Goal: Task Accomplishment & Management: Manage account settings

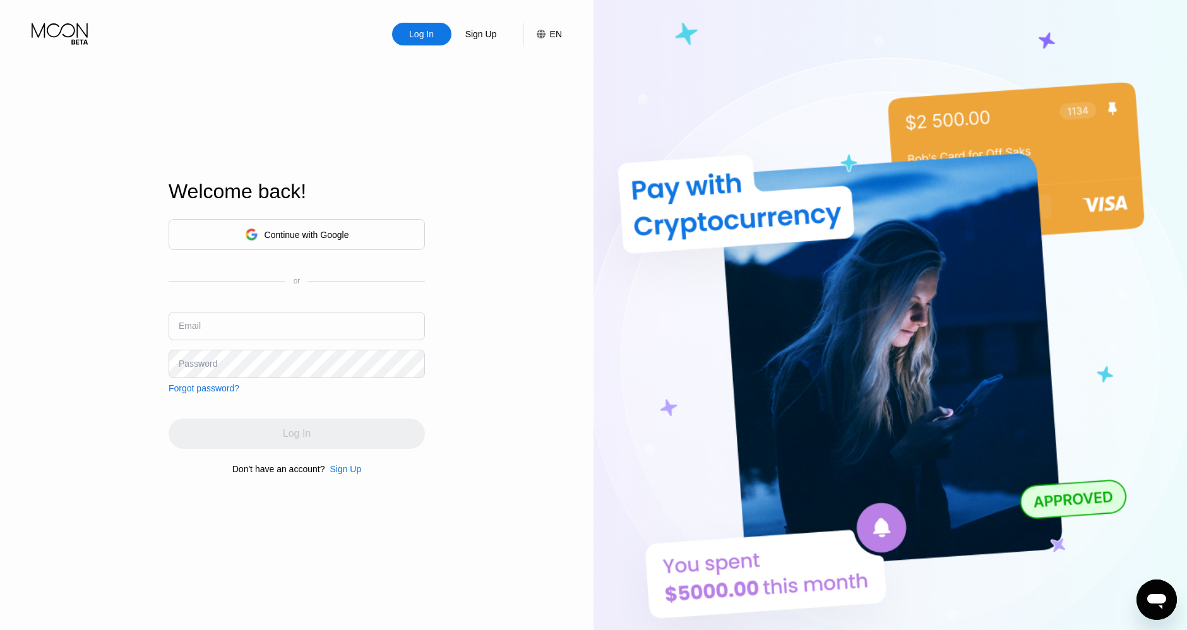
type input "[EMAIL_ADDRESS][DOMAIN_NAME]"
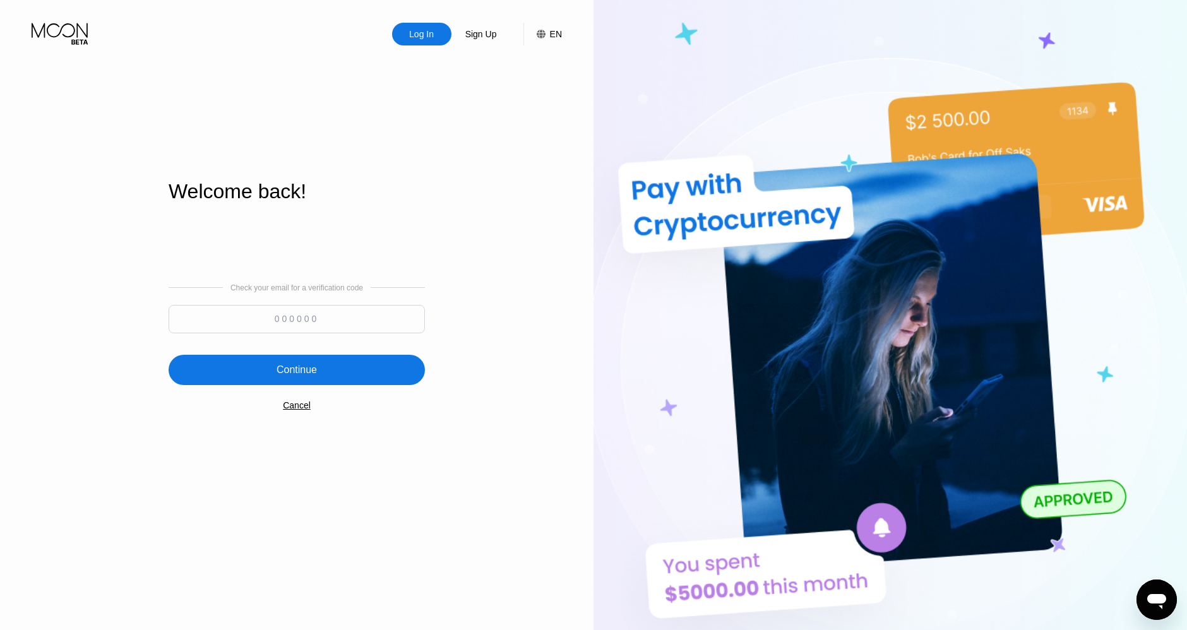
click at [367, 316] on input at bounding box center [297, 319] width 256 height 28
paste input "281307"
click at [342, 364] on div "Continue" at bounding box center [297, 370] width 256 height 30
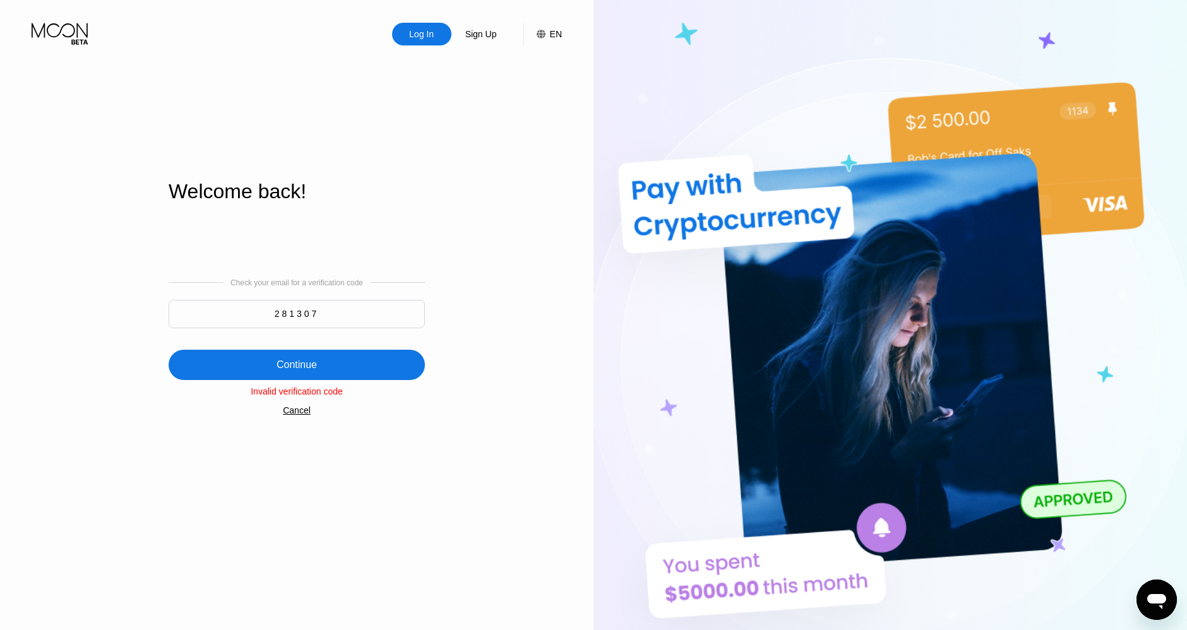
drag, startPoint x: 339, startPoint y: 318, endPoint x: 178, endPoint y: 309, distance: 161.3
click at [178, 309] on input "281307" at bounding box center [297, 314] width 256 height 28
paste input "134550"
type input "134550"
click at [322, 355] on div "Continue" at bounding box center [297, 365] width 256 height 30
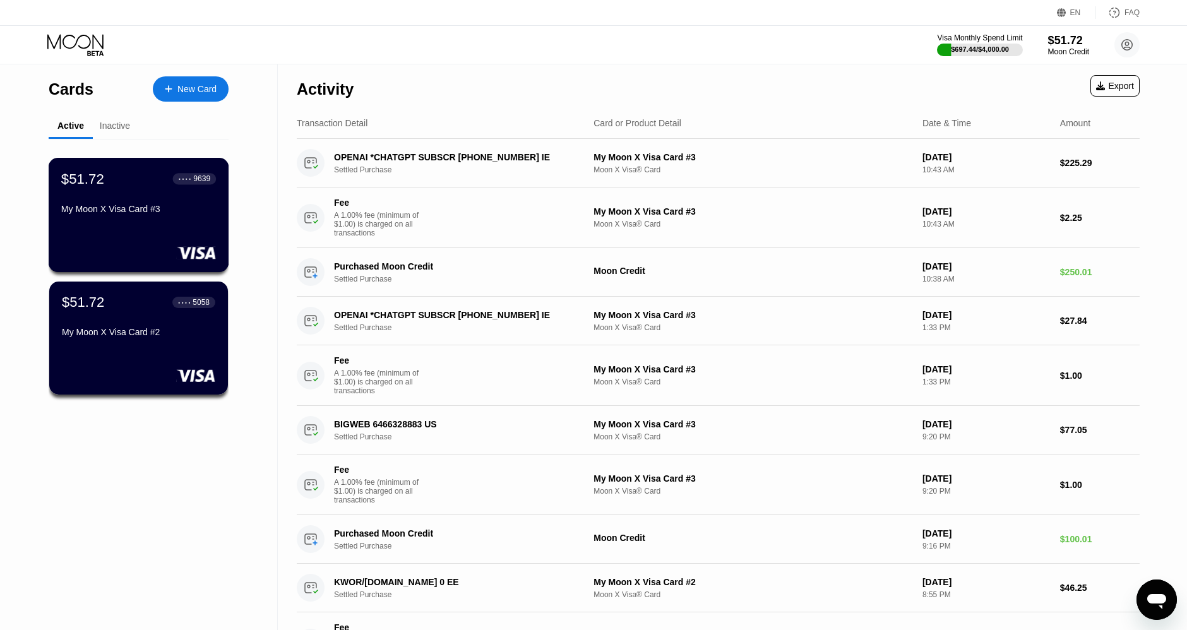
click at [139, 239] on div "$51.72 ● ● ● ● 9639 My Moon X Visa Card #3" at bounding box center [139, 215] width 181 height 114
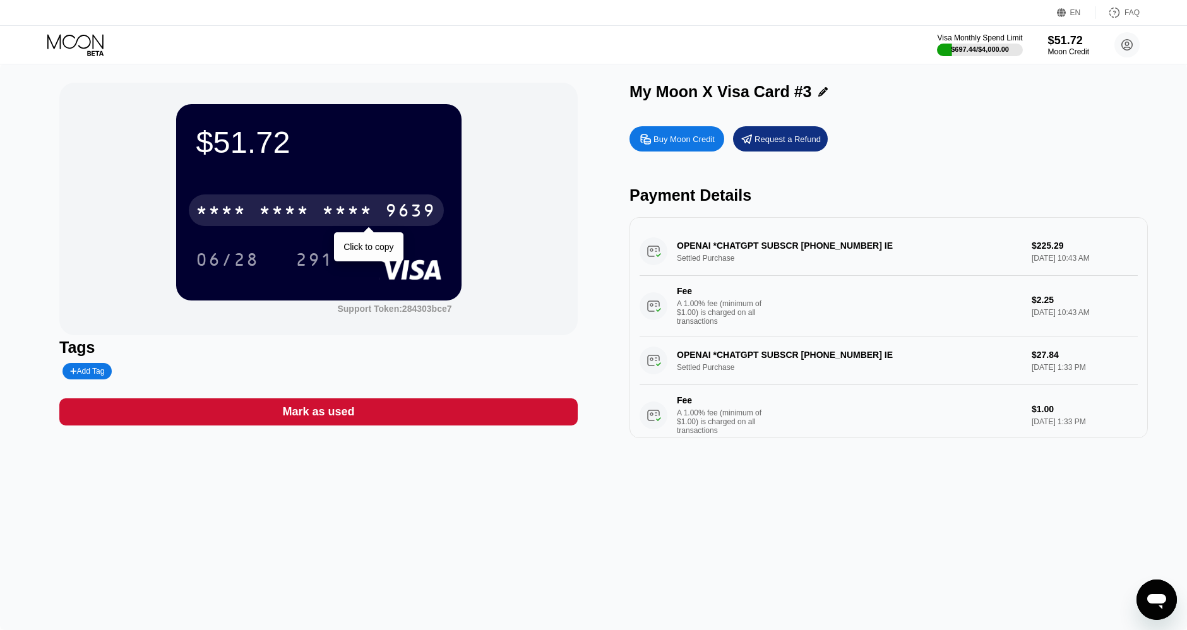
click at [347, 215] on div "* * * *" at bounding box center [348, 212] width 51 height 20
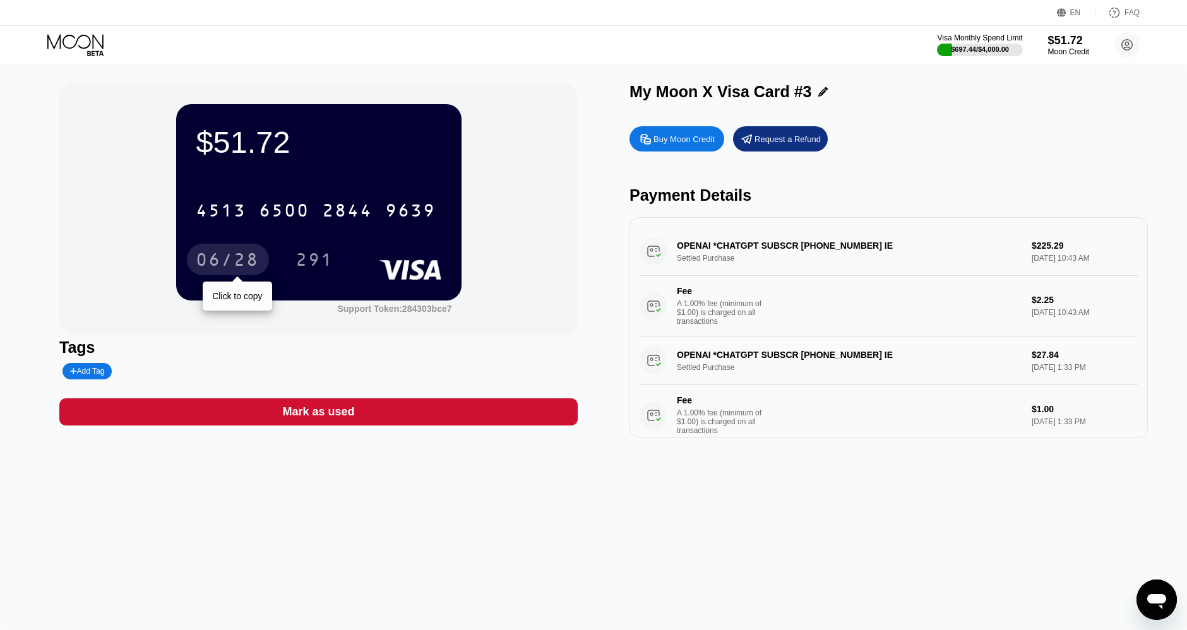
click at [238, 263] on div "06/28" at bounding box center [227, 261] width 63 height 20
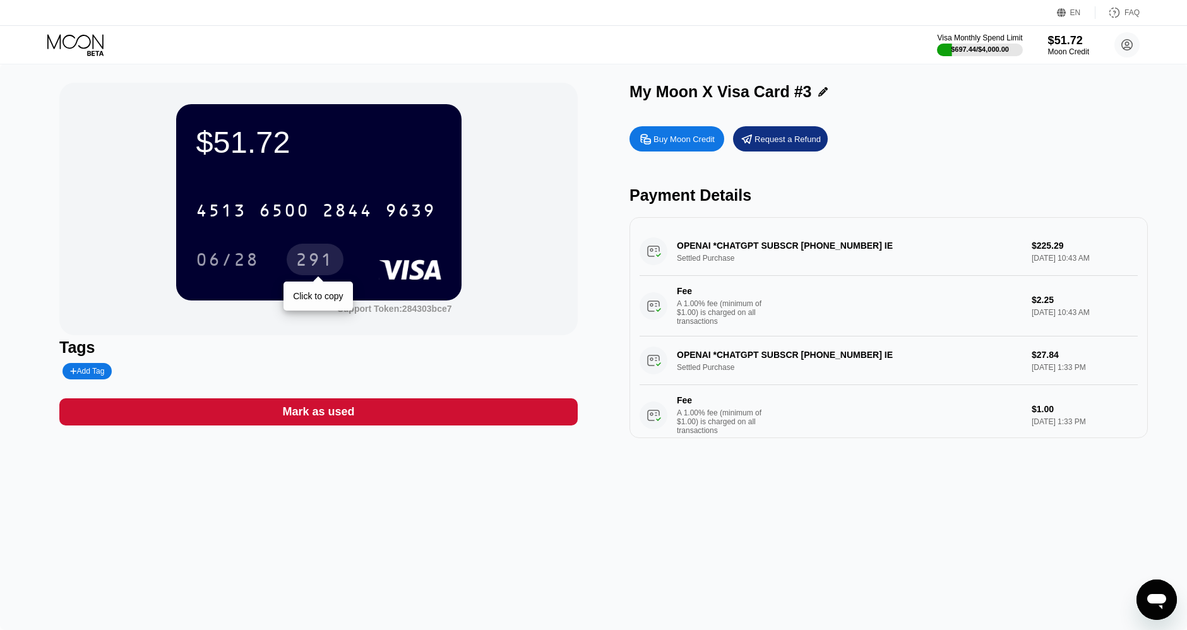
click at [311, 260] on div "291" at bounding box center [315, 261] width 38 height 20
click at [325, 194] on div "4513 6500 2844 9639" at bounding box center [318, 206] width 245 height 43
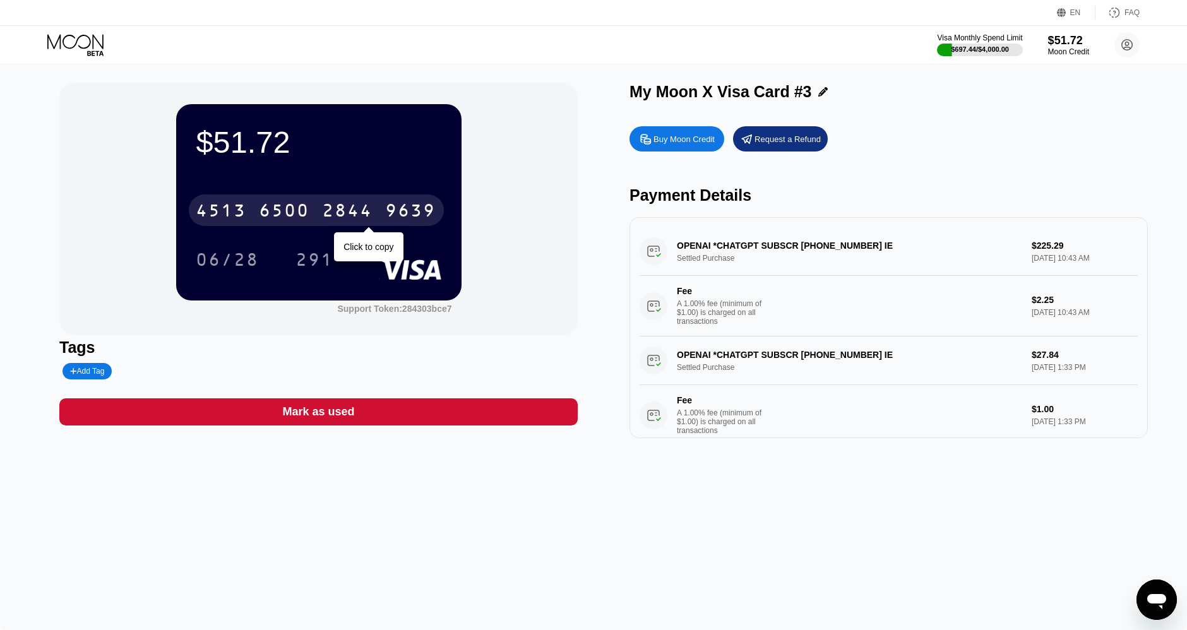
drag, startPoint x: 328, startPoint y: 208, endPoint x: 398, endPoint y: 145, distance: 94.8
click at [328, 207] on div "2844" at bounding box center [348, 212] width 51 height 20
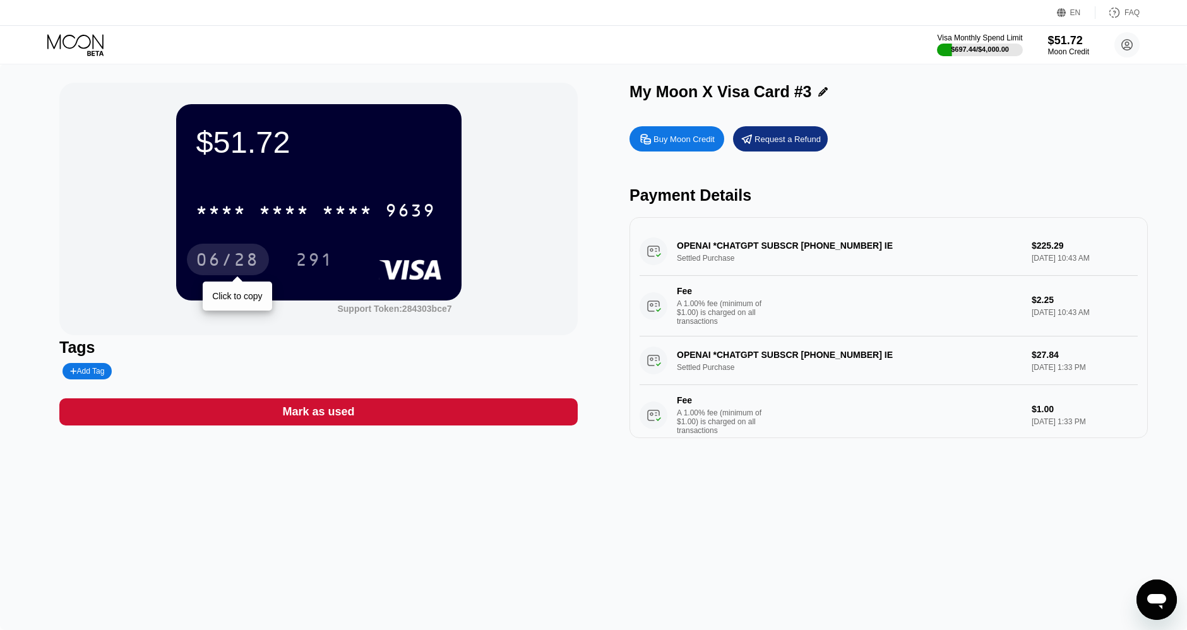
click at [238, 257] on div "06/28" at bounding box center [227, 261] width 63 height 20
